Goal: Transaction & Acquisition: Purchase product/service

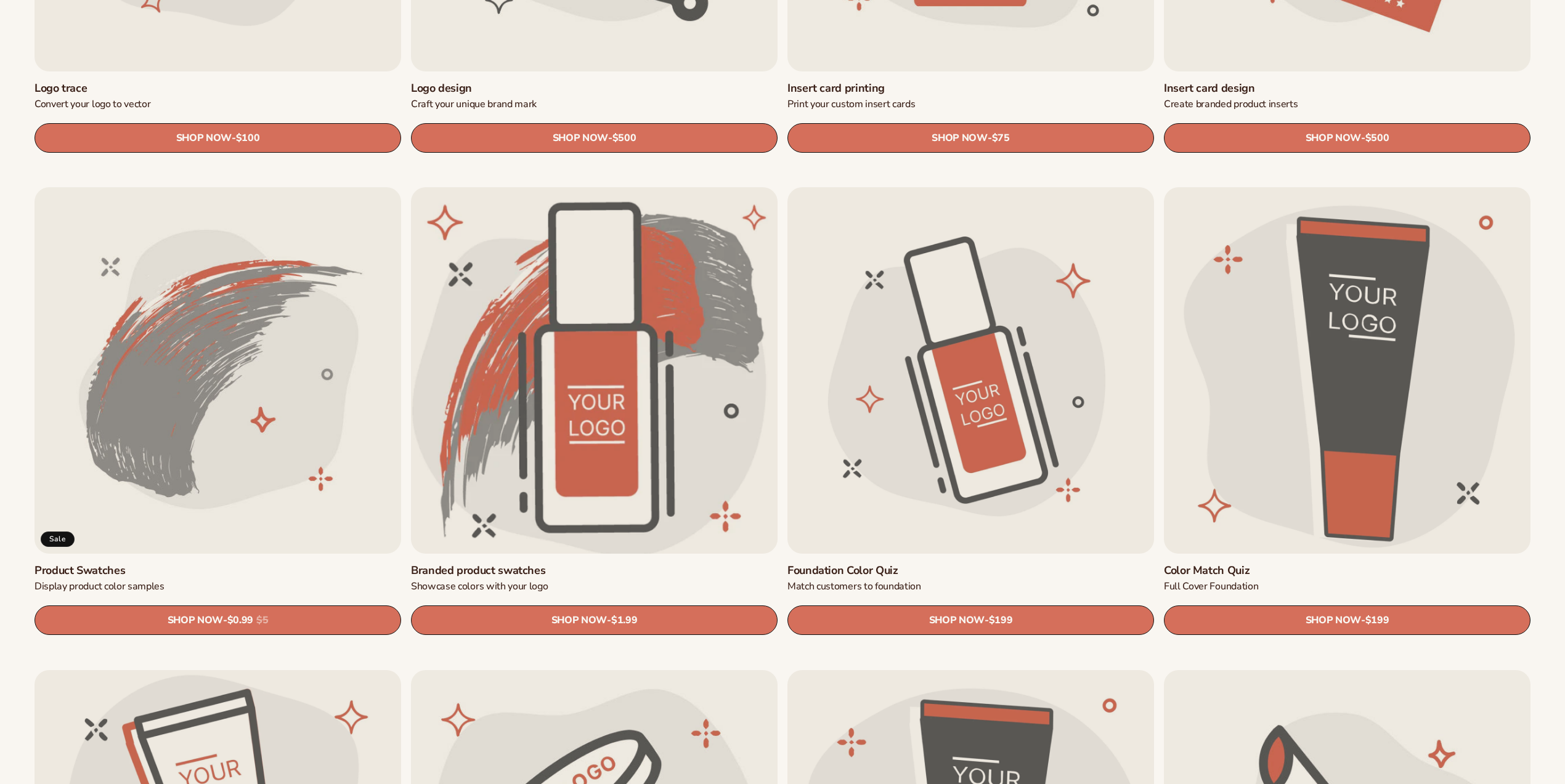
scroll to position [740, 0]
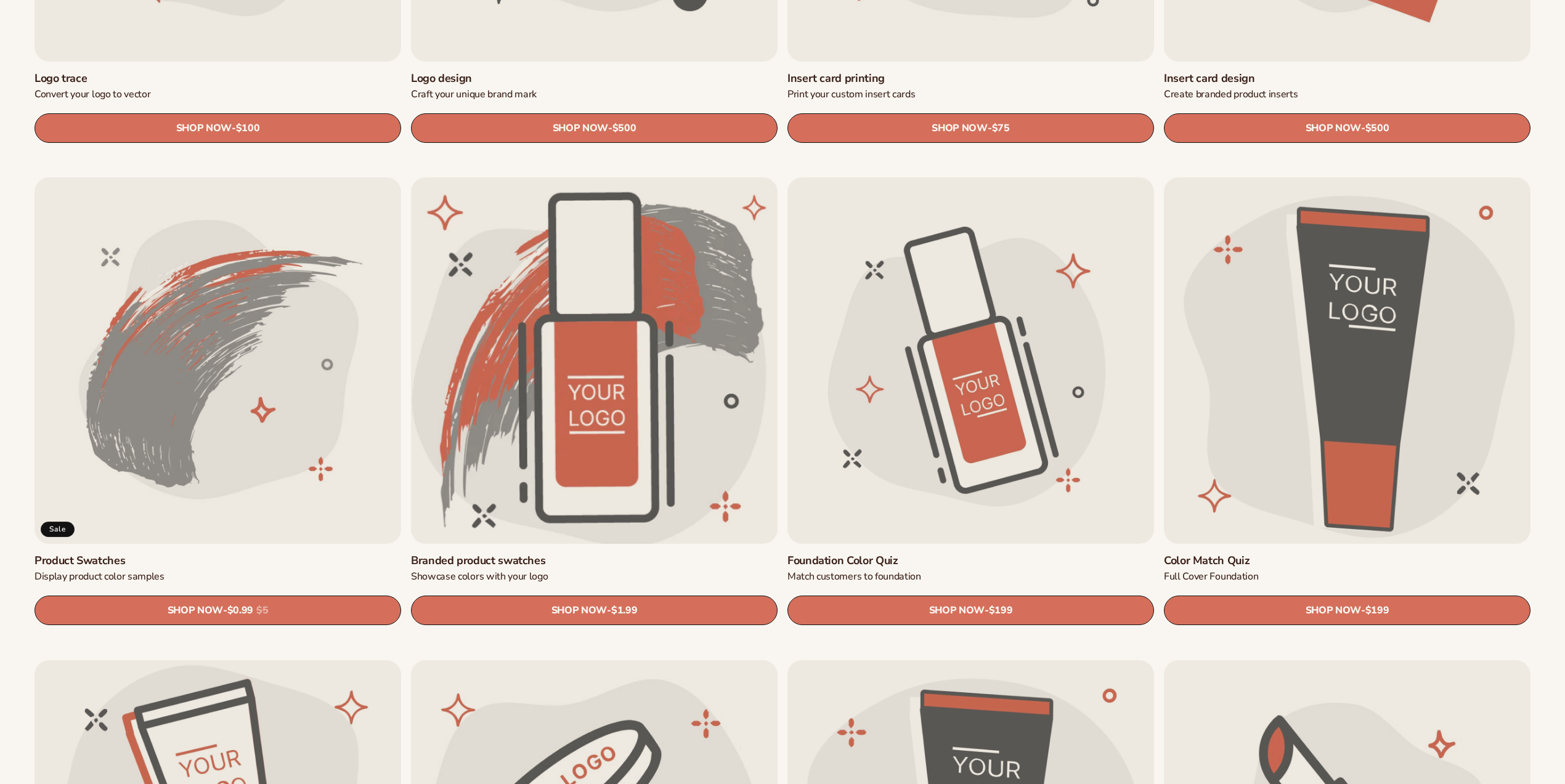
click at [586, 554] on link "Branded product swatches" at bounding box center [594, 561] width 367 height 14
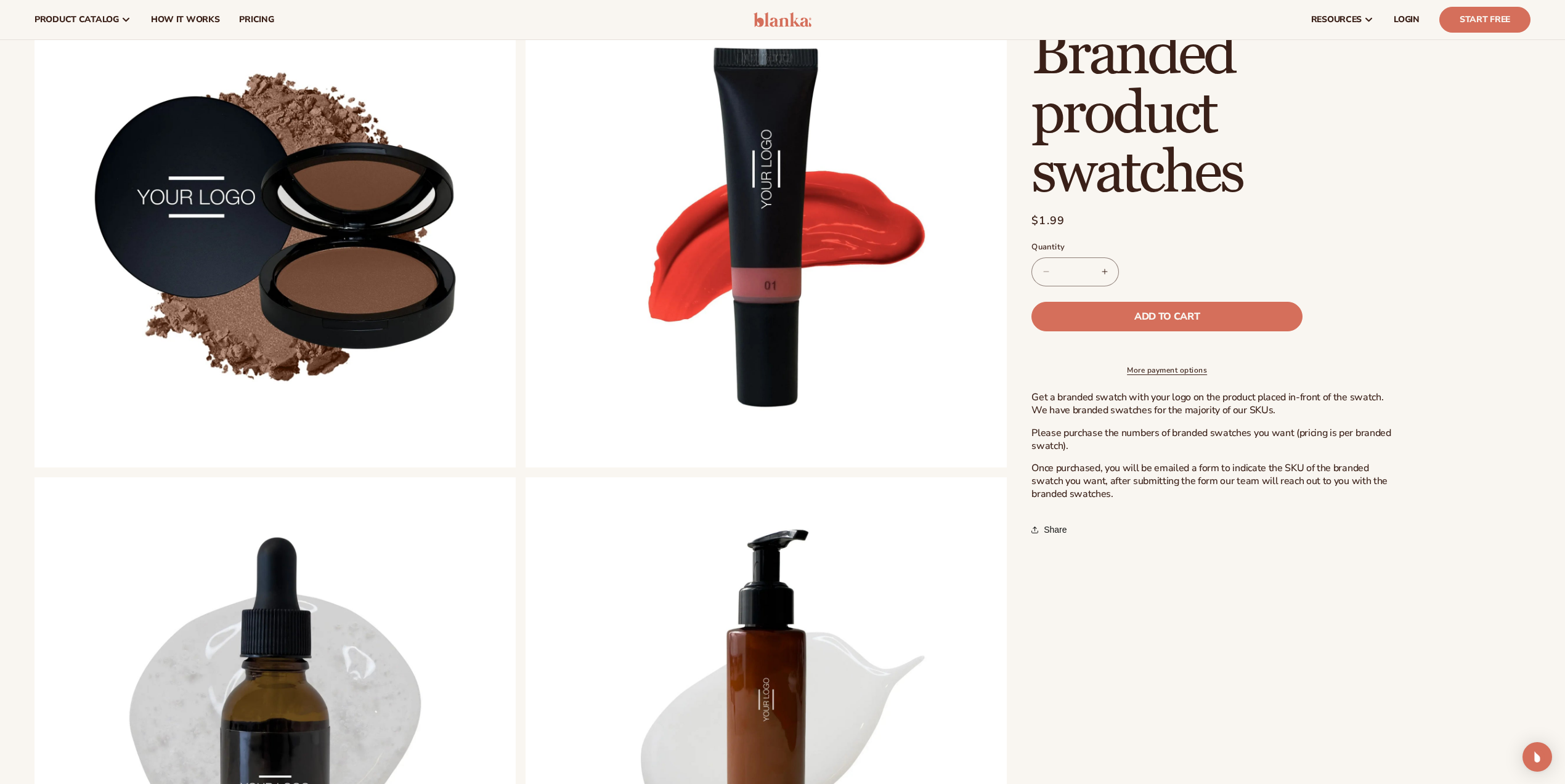
scroll to position [537, 0]
